Goal: Information Seeking & Learning: Learn about a topic

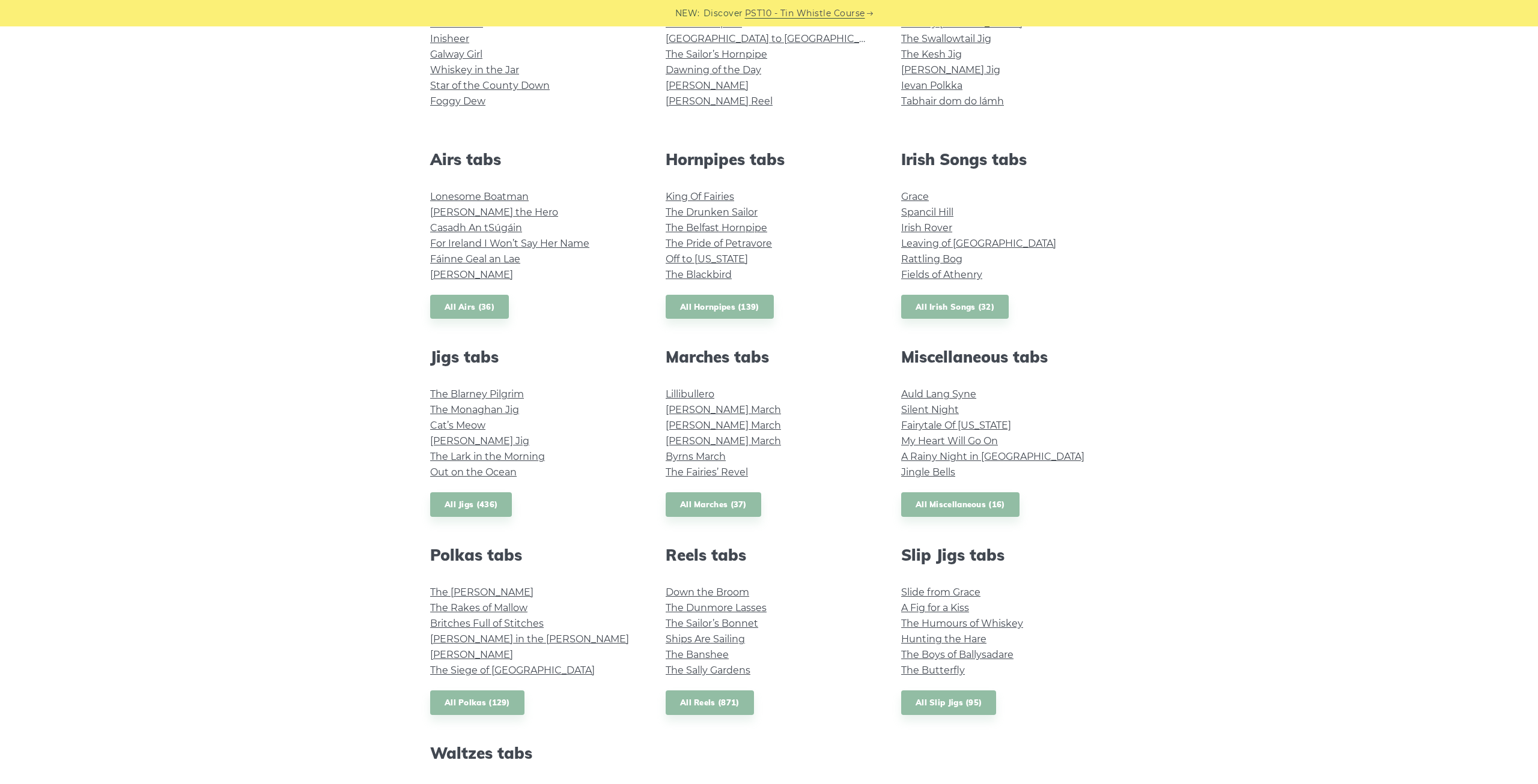
scroll to position [61, 0]
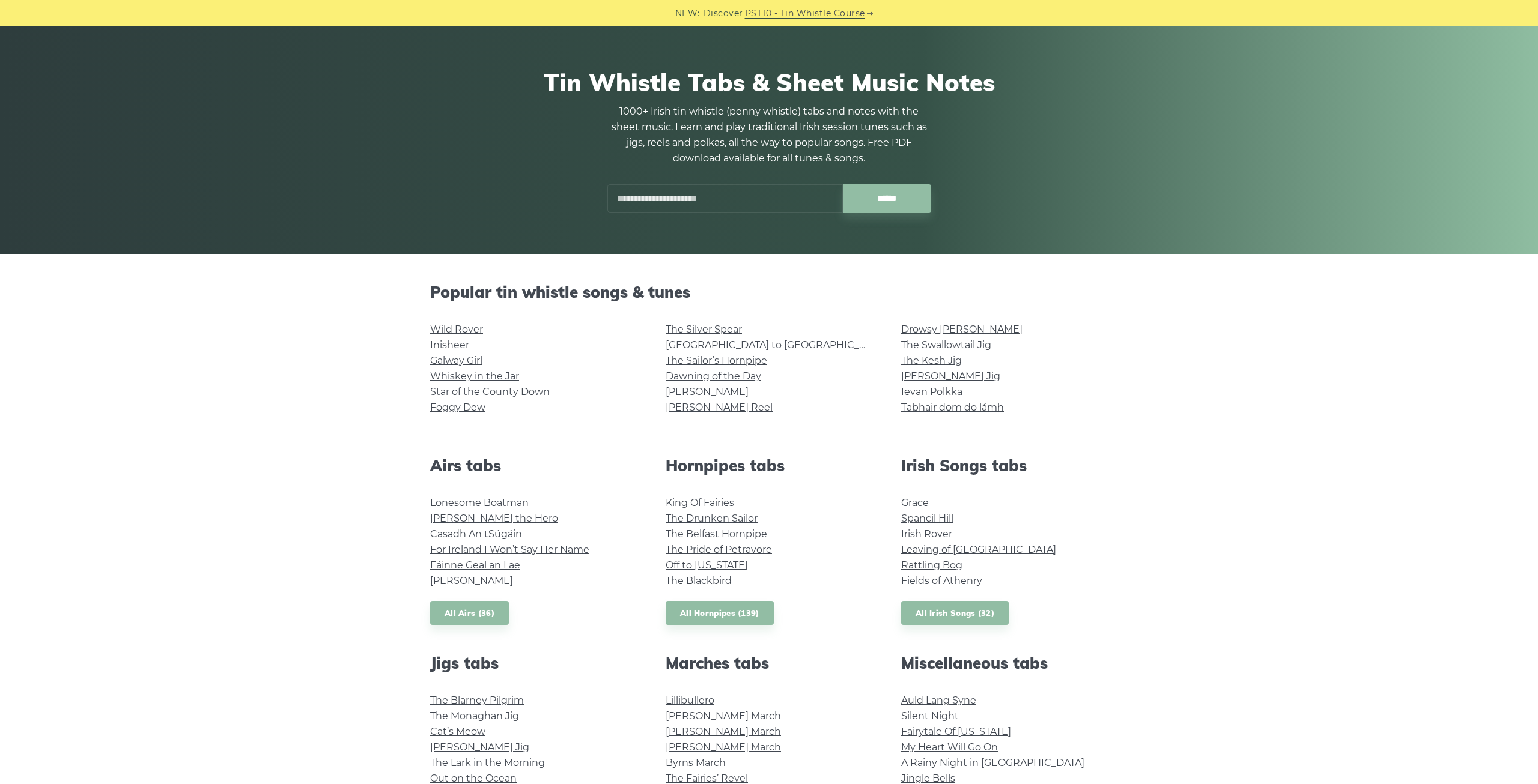
click at [742, 199] on input "text" at bounding box center [724, 199] width 235 height 28
click at [844, 185] on input "******" at bounding box center [888, 199] width 88 height 28
type input "*"
click at [1216, 419] on div "Popular tin whistle songs & tunes Wild Rover Inisheer Galway Girl Whiskey in th…" at bounding box center [769, 765] width 1538 height 965
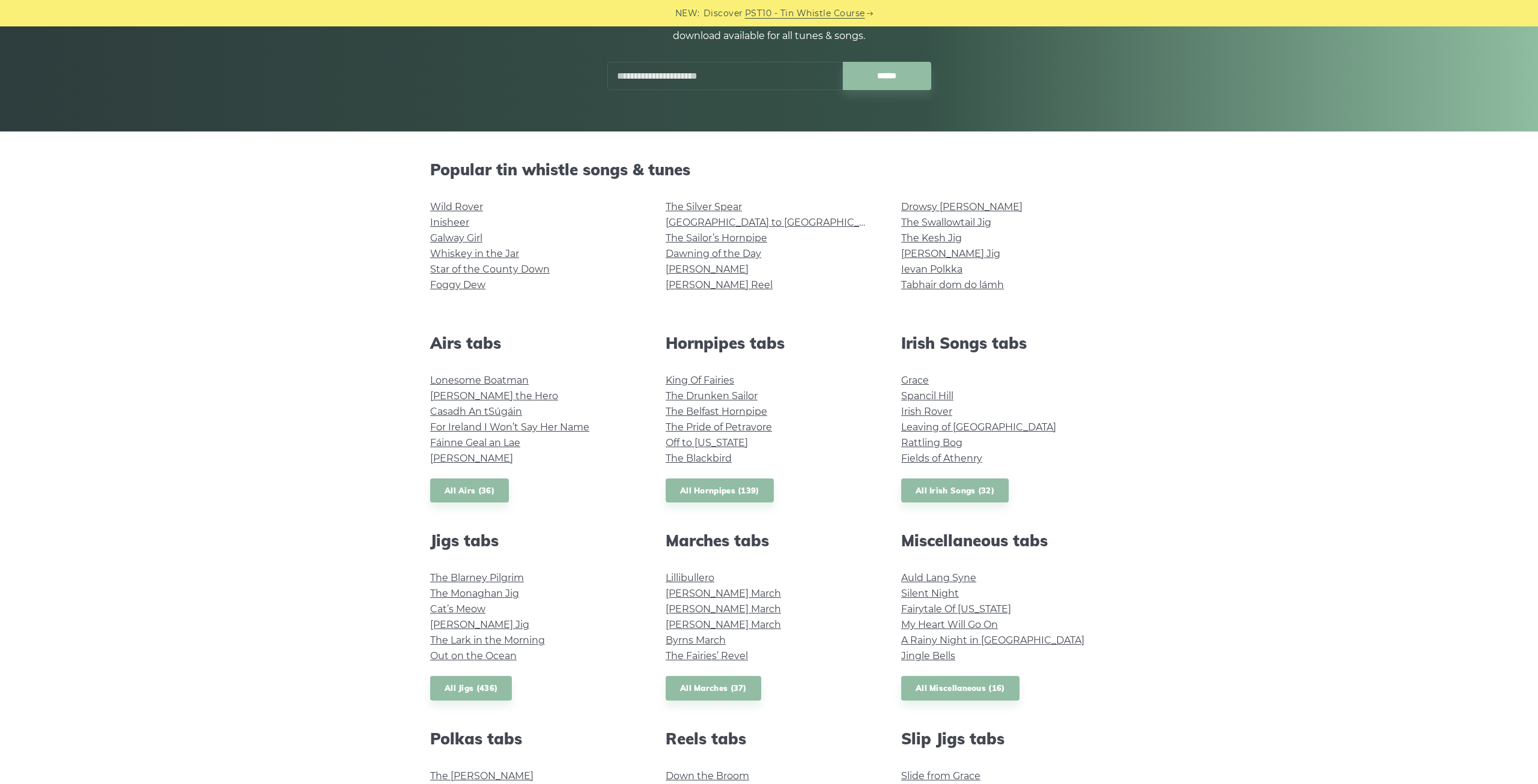
scroll to position [245, 0]
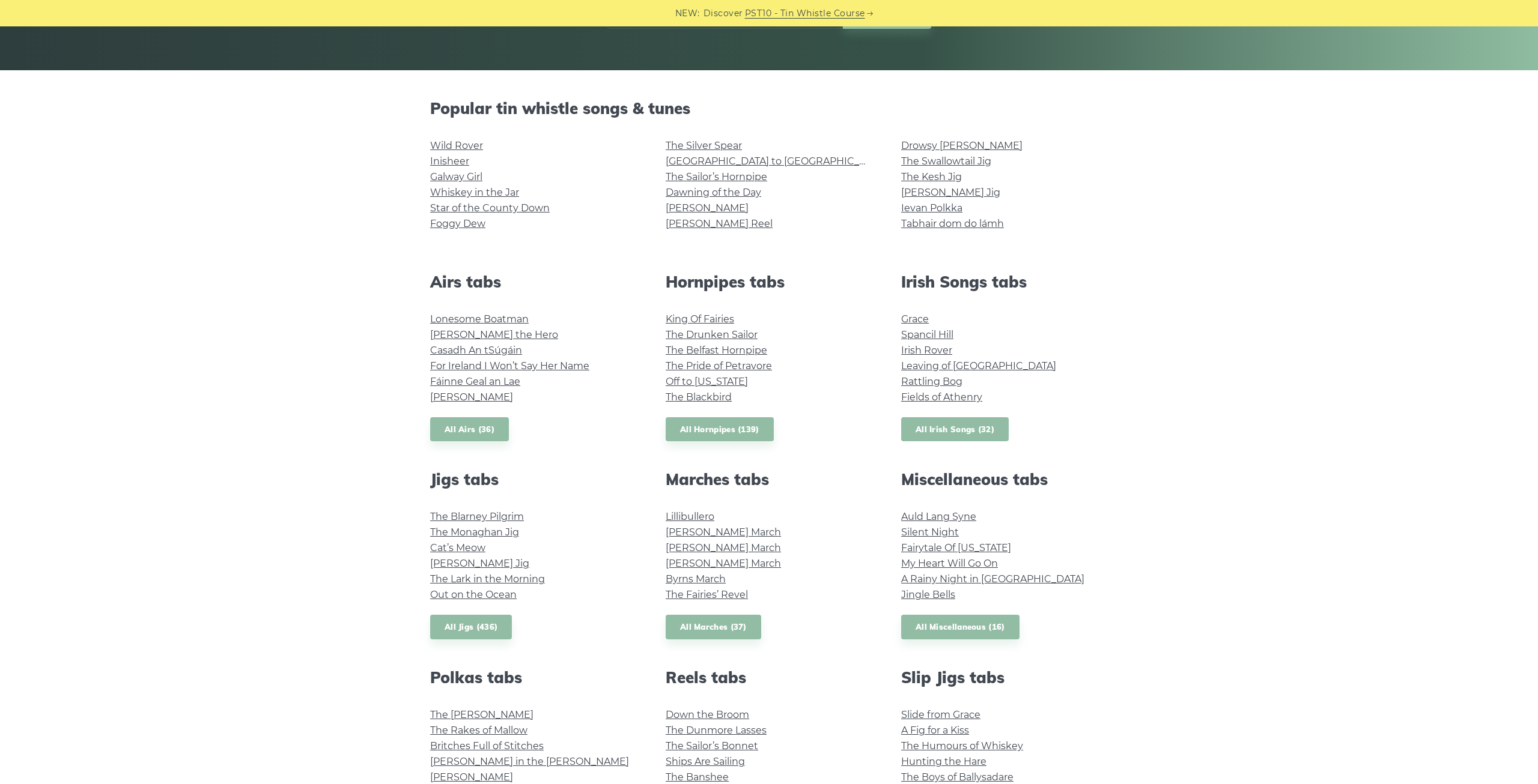
click at [960, 433] on link "All Irish Songs (32)" at bounding box center [955, 430] width 108 height 24
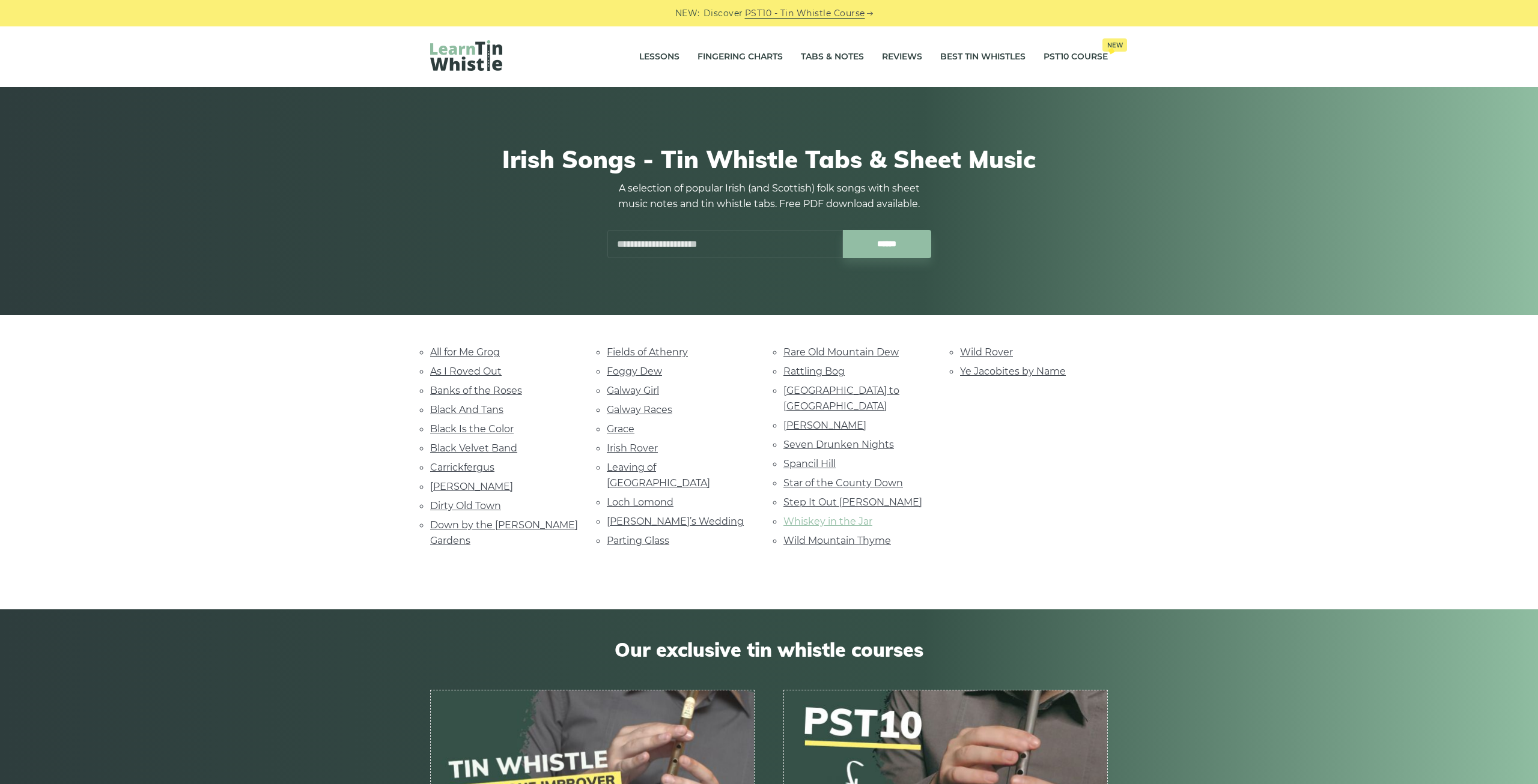
click at [799, 516] on link "Whiskey in the Jar" at bounding box center [828, 522] width 89 height 11
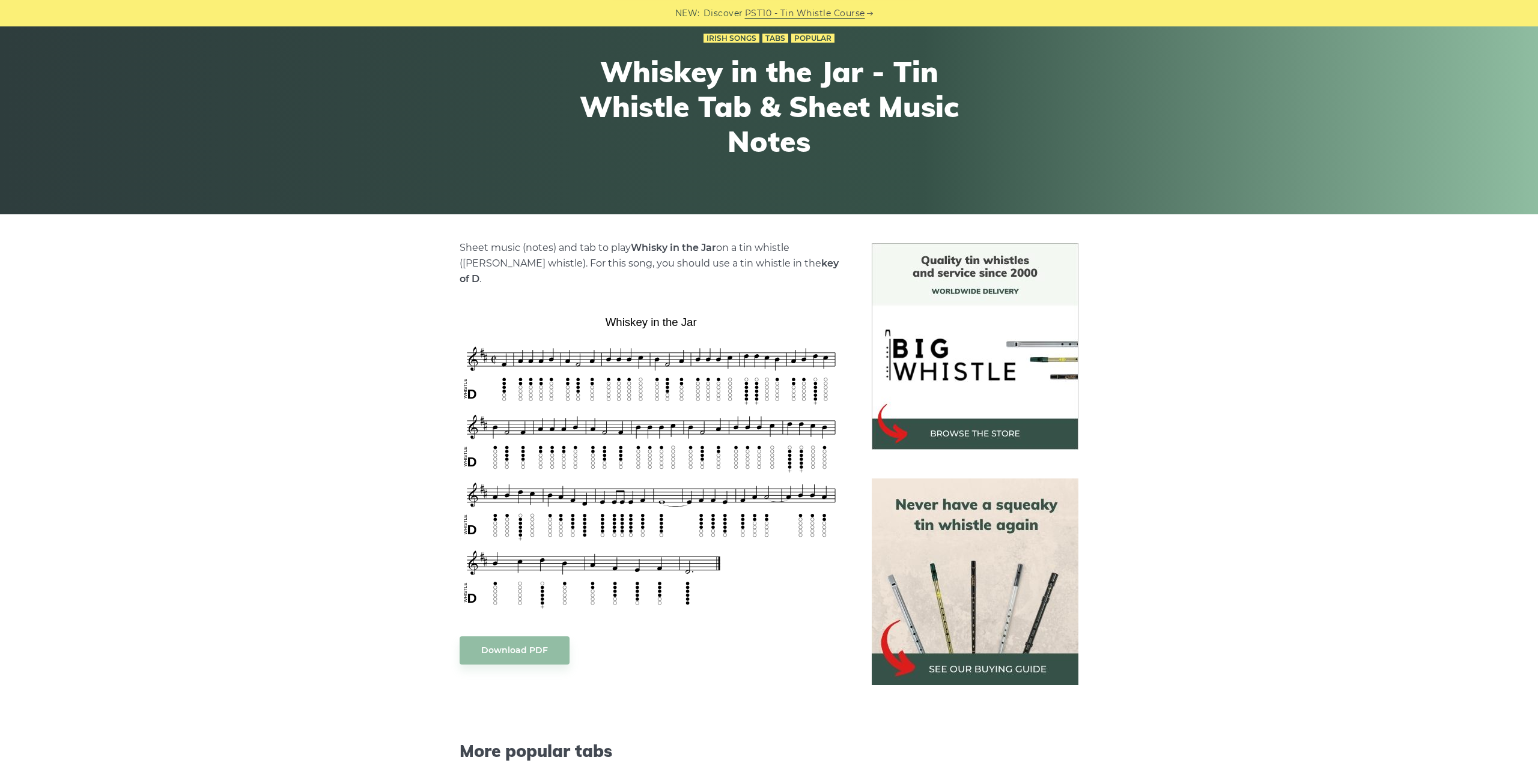
scroll to position [61, 0]
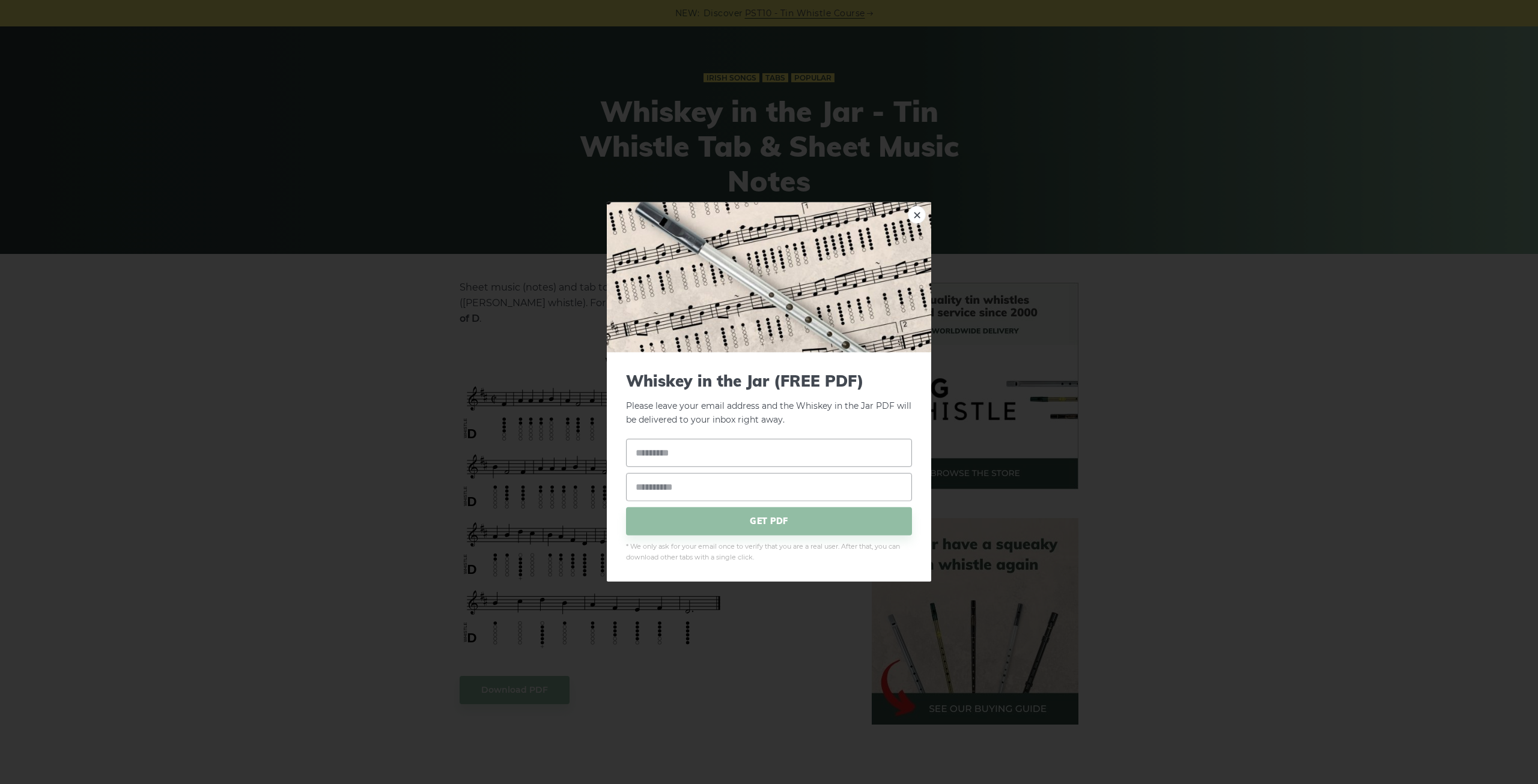
drag, startPoint x: 709, startPoint y: 348, endPoint x: 616, endPoint y: 344, distance: 93.1
click at [329, 241] on div "× Whiskey in the Jar (FREE PDF) Please leave your email address and the Whiskey…" at bounding box center [769, 392] width 1538 height 784
